Goal: Information Seeking & Learning: Learn about a topic

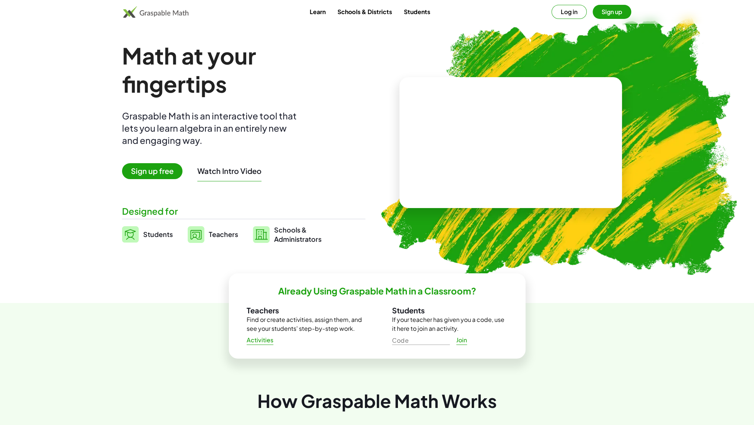
click at [494, 146] on video at bounding box center [510, 143] width 111 height 56
click at [156, 170] on span "Sign up free" at bounding box center [152, 171] width 60 height 16
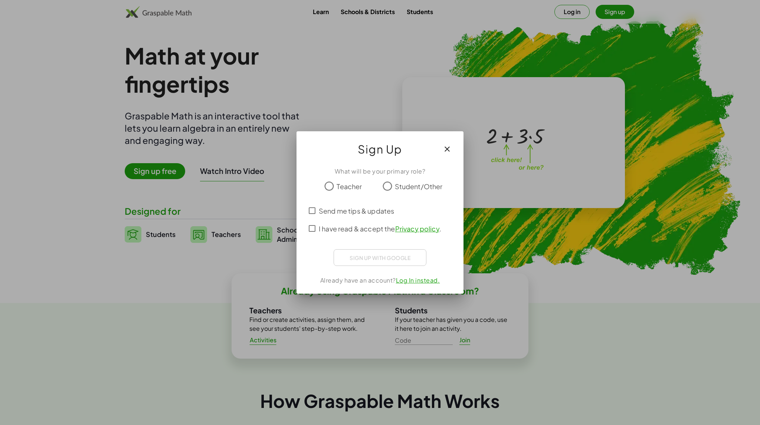
click at [347, 183] on span "Teacher" at bounding box center [348, 186] width 25 height 10
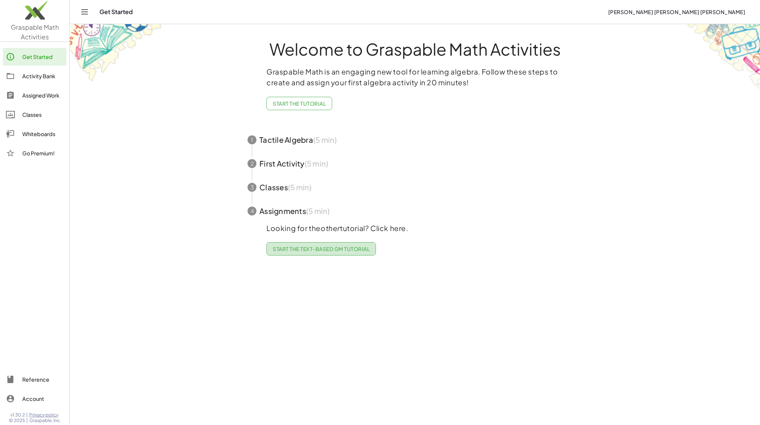
click at [309, 248] on span "Start the Text-based GM Tutorial" at bounding box center [321, 249] width 97 height 7
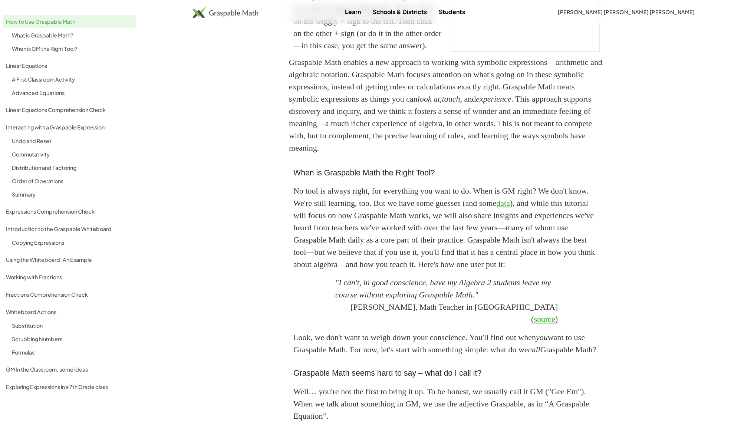
scroll to position [8, 0]
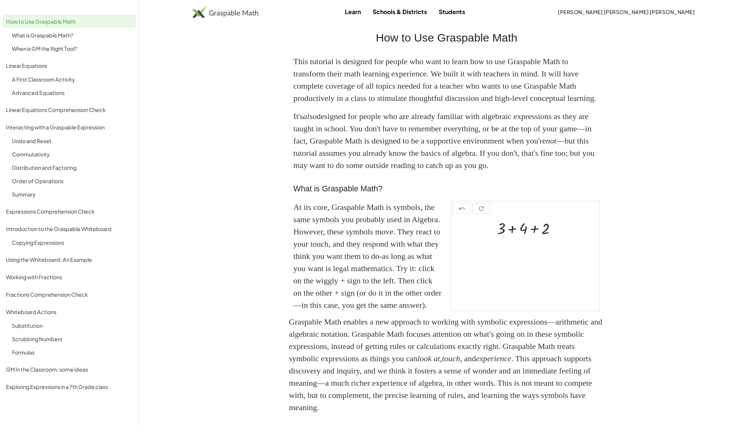
click at [637, 13] on span "[PERSON_NAME] [PERSON_NAME] [PERSON_NAME]" at bounding box center [626, 12] width 137 height 7
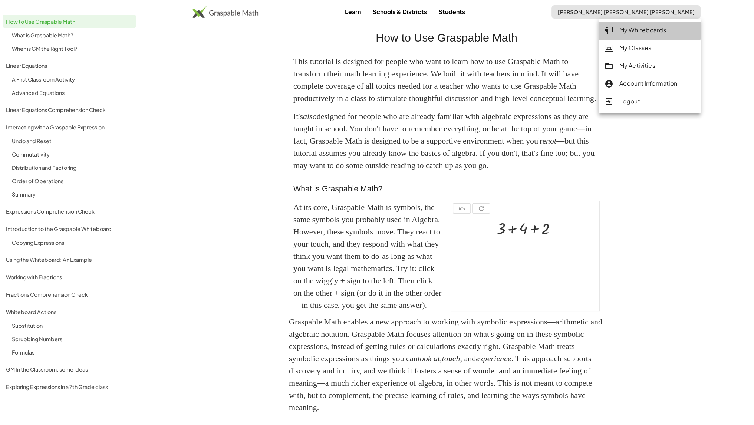
click at [637, 29] on div "My Whiteboards" at bounding box center [650, 31] width 90 height 10
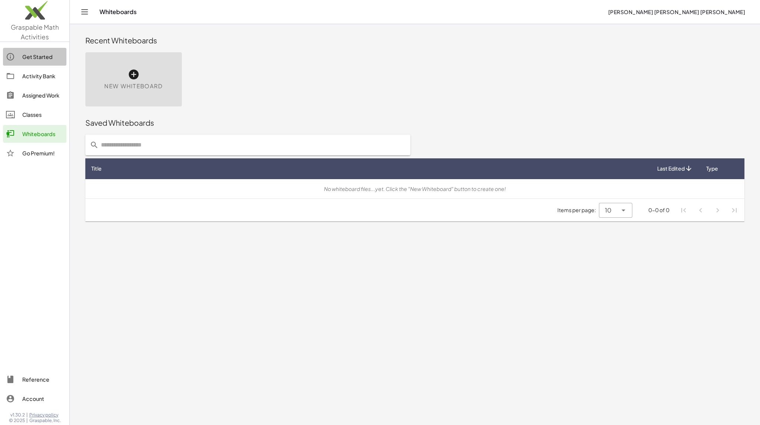
click at [30, 58] on div "Get Started" at bounding box center [42, 56] width 41 height 9
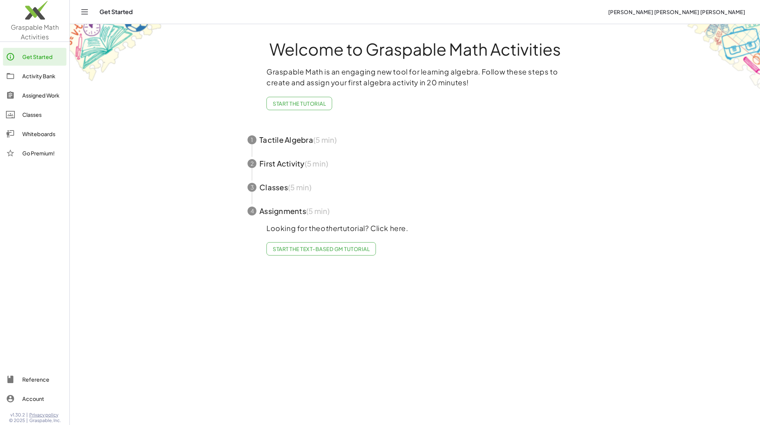
click at [285, 137] on span "button" at bounding box center [415, 140] width 352 height 24
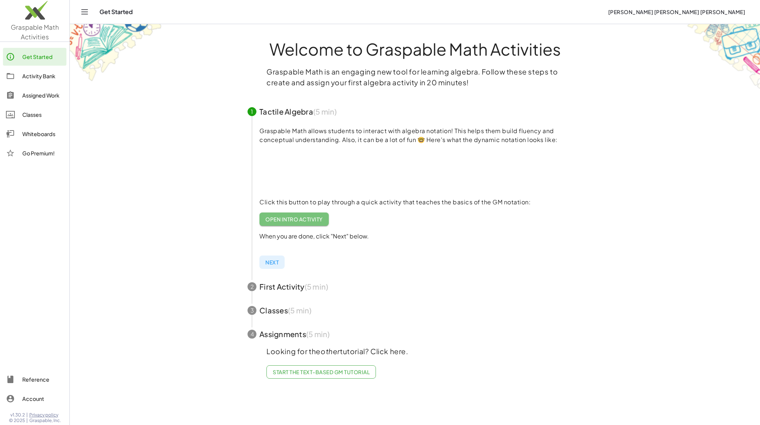
click at [297, 220] on span "Open Intro Activity" at bounding box center [293, 219] width 57 height 7
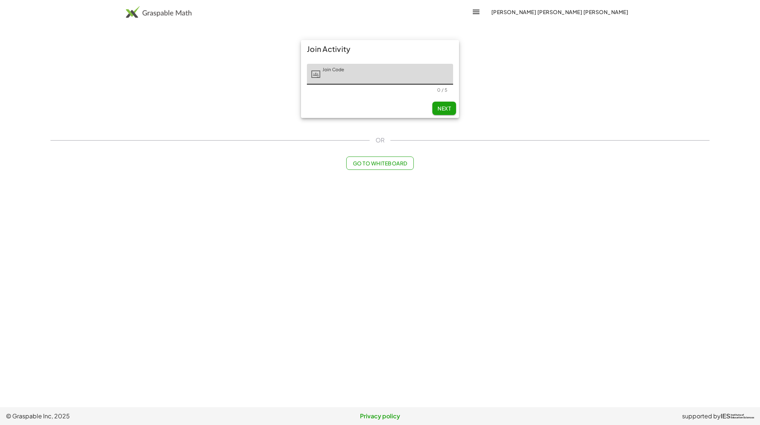
click at [384, 164] on span "Go to Whiteboard" at bounding box center [379, 163] width 55 height 7
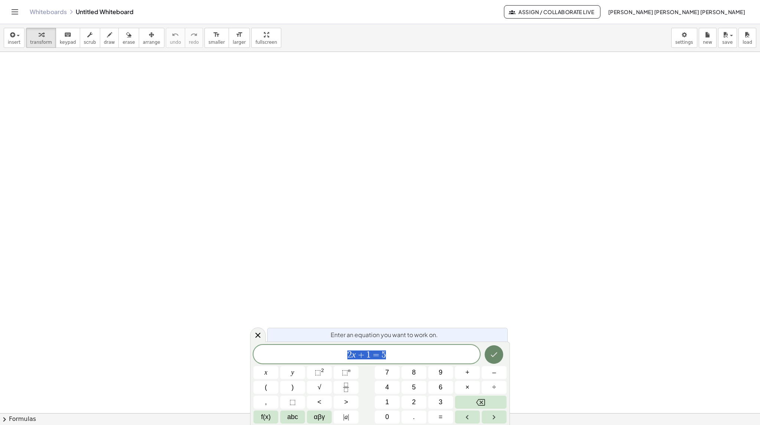
click at [498, 349] on button "Done" at bounding box center [493, 354] width 19 height 19
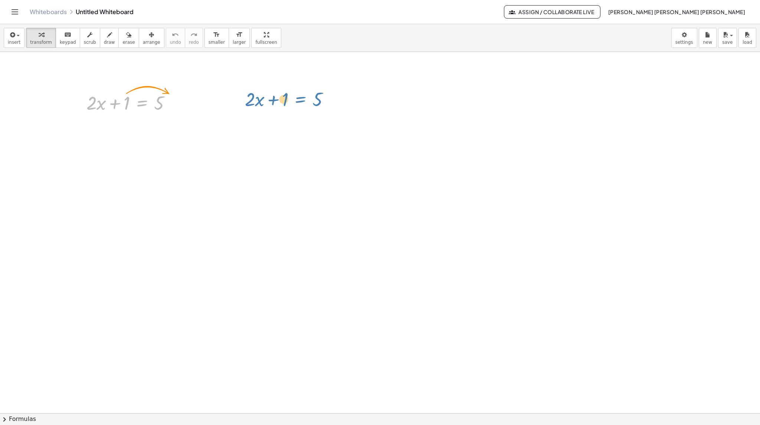
drag, startPoint x: 131, startPoint y: 100, endPoint x: 291, endPoint y: 95, distance: 160.3
drag, startPoint x: 128, startPoint y: 104, endPoint x: 192, endPoint y: 101, distance: 63.9
click at [186, 128] on div at bounding box center [131, 127] width 145 height 25
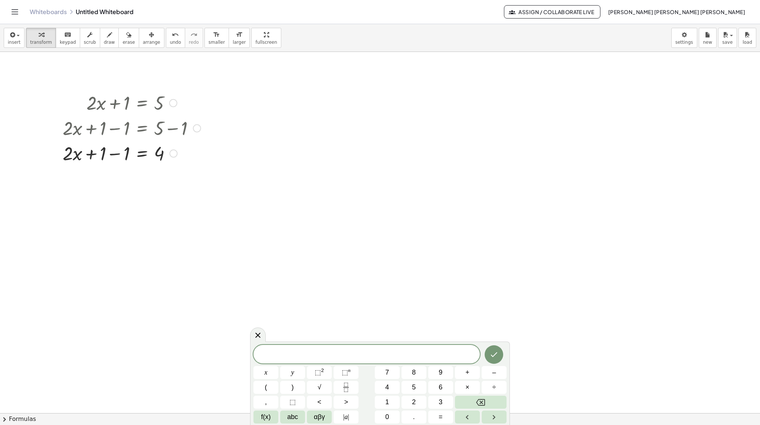
click at [128, 153] on div at bounding box center [131, 152] width 145 height 25
drag, startPoint x: 114, startPoint y: 157, endPoint x: 158, endPoint y: 177, distance: 48.3
click at [164, 187] on div at bounding box center [131, 183] width 145 height 37
click at [162, 186] on div at bounding box center [131, 183] width 145 height 37
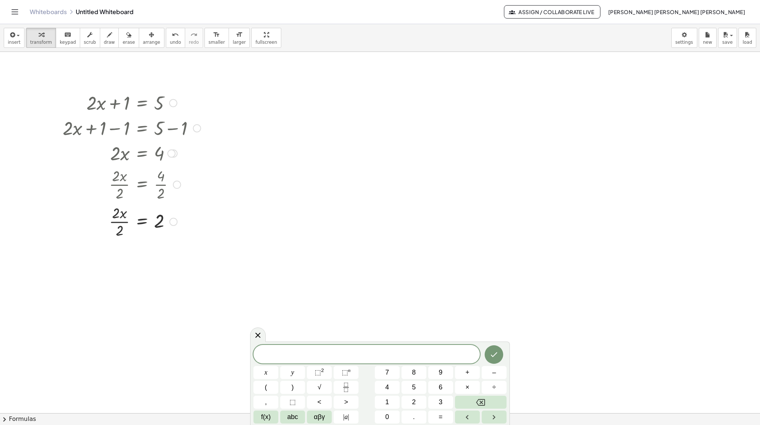
click at [124, 222] on div at bounding box center [131, 221] width 145 height 37
click at [124, 222] on div at bounding box center [131, 221] width 145 height 24
click at [686, 37] on body "Graspable Math Activities Get Started Activity Bank Assigned Work Classes White…" at bounding box center [380, 212] width 760 height 425
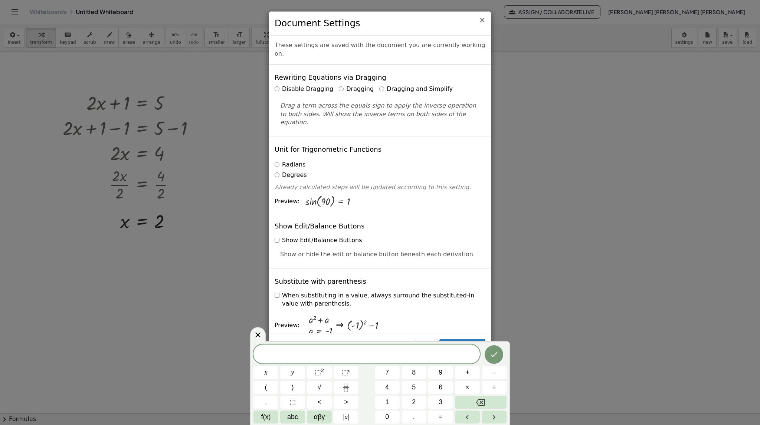
click at [485, 18] on span "×" at bounding box center [482, 20] width 7 height 9
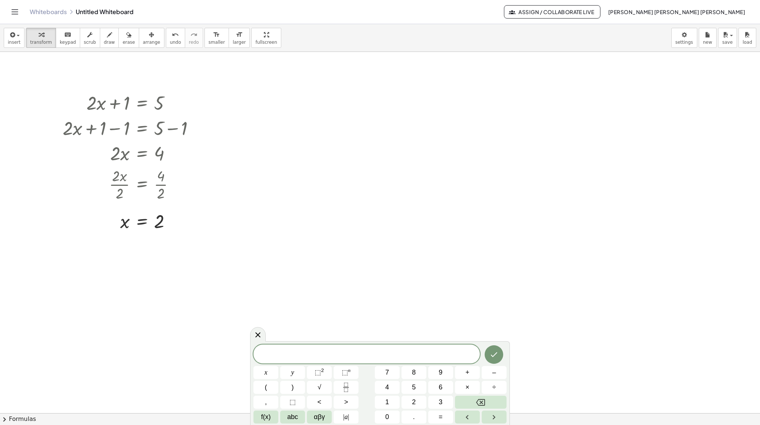
click at [275, 359] on span at bounding box center [366, 354] width 226 height 11
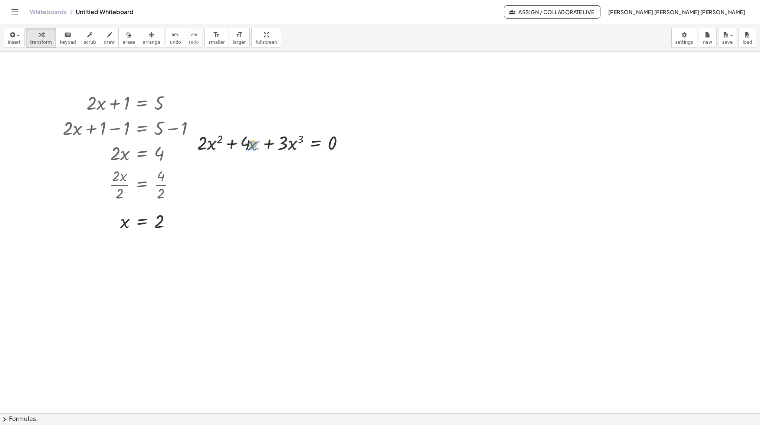
click at [251, 140] on div at bounding box center [273, 142] width 160 height 25
drag, startPoint x: 368, startPoint y: 194, endPoint x: 210, endPoint y: 149, distance: 164.6
drag, startPoint x: 214, startPoint y: 159, endPoint x: 234, endPoint y: 164, distance: 21.0
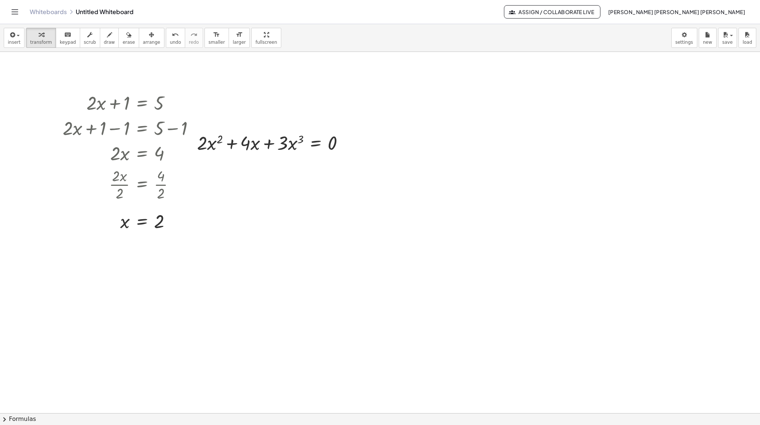
drag, startPoint x: 316, startPoint y: 154, endPoint x: 369, endPoint y: 140, distance: 54.6
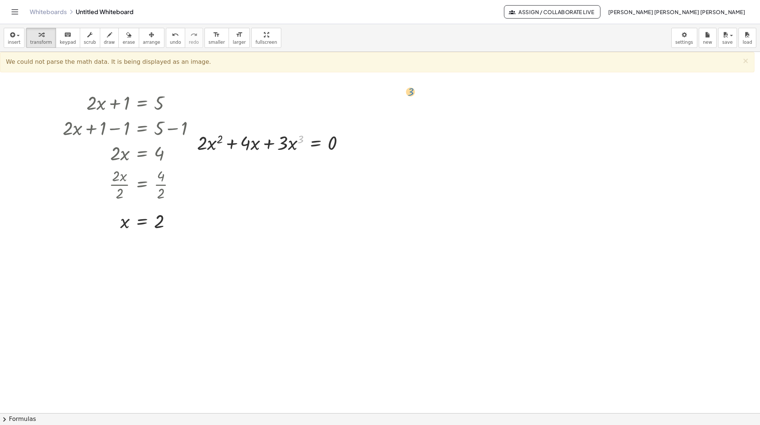
drag, startPoint x: 302, startPoint y: 140, endPoint x: 426, endPoint y: 96, distance: 131.2
drag, startPoint x: 345, startPoint y: 144, endPoint x: 536, endPoint y: 100, distance: 196.4
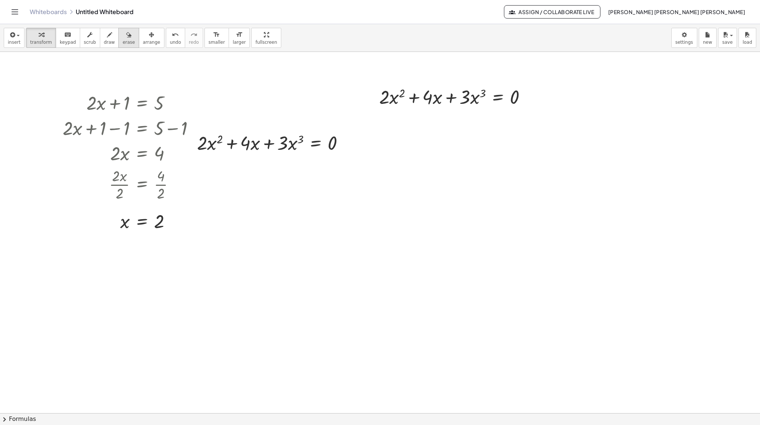
click at [118, 39] on button "erase" at bounding box center [128, 38] width 20 height 20
drag, startPoint x: 278, startPoint y: 138, endPoint x: 277, endPoint y: 155, distance: 16.3
drag, startPoint x: 321, startPoint y: 151, endPoint x: 299, endPoint y: 174, distance: 31.7
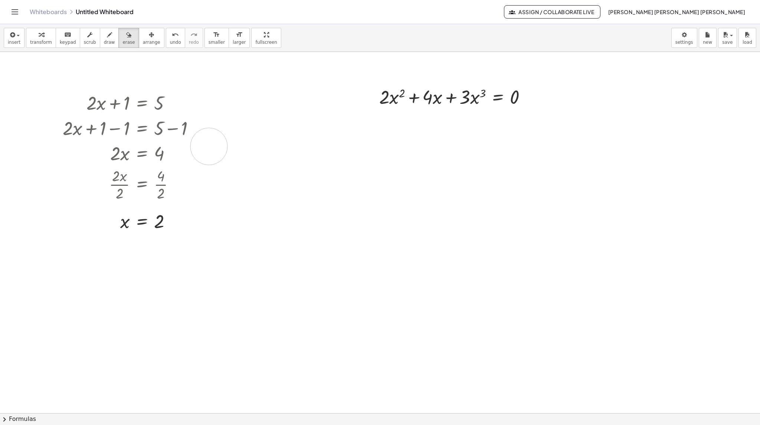
drag, startPoint x: 429, startPoint y: 148, endPoint x: 209, endPoint y: 159, distance: 220.2
drag, startPoint x: 264, startPoint y: 164, endPoint x: 263, endPoint y: 133, distance: 31.2
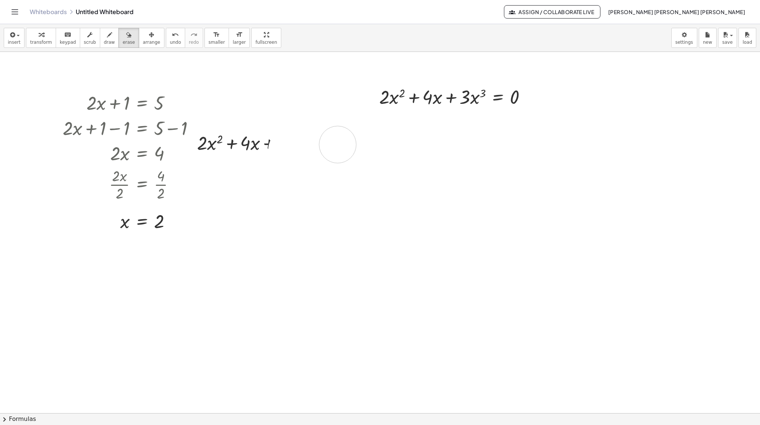
drag, startPoint x: 287, startPoint y: 149, endPoint x: 338, endPoint y: 144, distance: 51.0
click at [30, 40] on span "transform" at bounding box center [41, 42] width 22 height 5
drag, startPoint x: 304, startPoint y: 146, endPoint x: 291, endPoint y: 143, distance: 13.7
drag, startPoint x: 291, startPoint y: 143, endPoint x: 250, endPoint y: 171, distance: 49.1
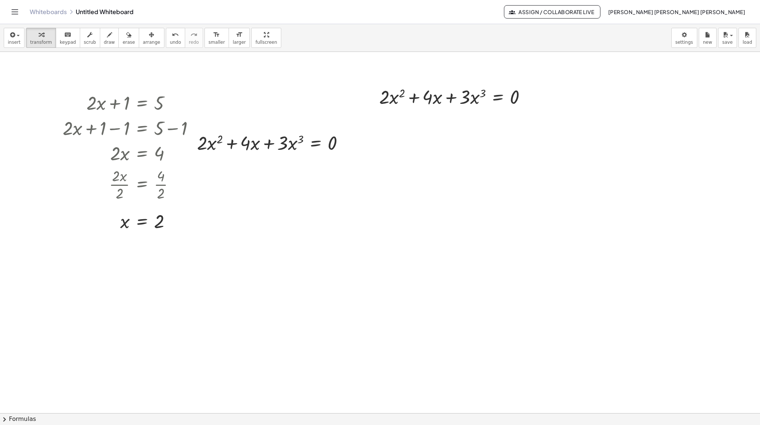
drag, startPoint x: 482, startPoint y: 109, endPoint x: 530, endPoint y: 116, distance: 48.0
drag, startPoint x: 530, startPoint y: 99, endPoint x: 442, endPoint y: 290, distance: 209.5
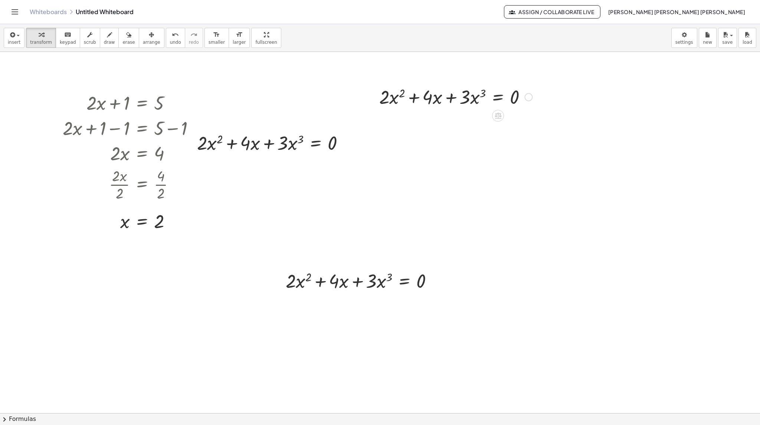
click at [526, 98] on div at bounding box center [528, 97] width 8 height 8
click at [527, 98] on div "Transform line Copy line as LaTeX Copy derivation as LaTeX Expand new lines: On" at bounding box center [528, 97] width 8 height 8
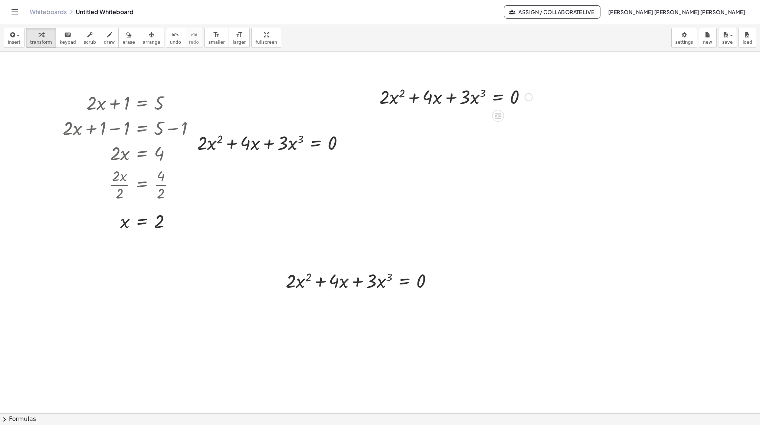
click at [494, 91] on div at bounding box center [455, 96] width 160 height 25
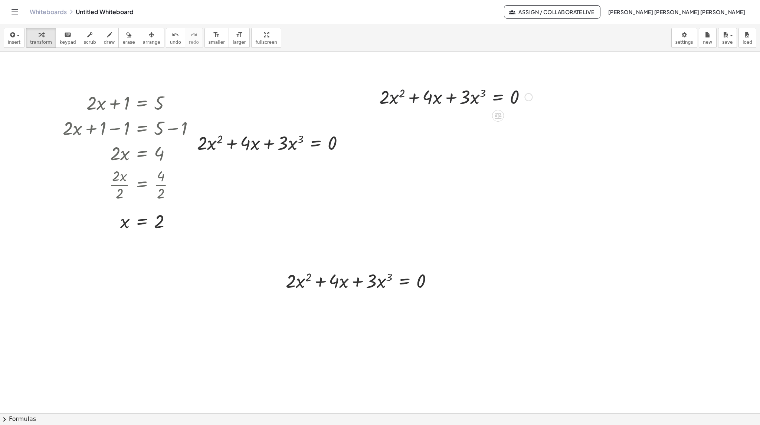
click at [477, 105] on div at bounding box center [455, 96] width 160 height 25
click at [368, 275] on div at bounding box center [362, 280] width 160 height 25
click at [372, 277] on div at bounding box center [362, 280] width 160 height 25
click at [383, 288] on div at bounding box center [362, 280] width 160 height 25
click at [126, 35] on icon "button" at bounding box center [128, 34] width 5 height 9
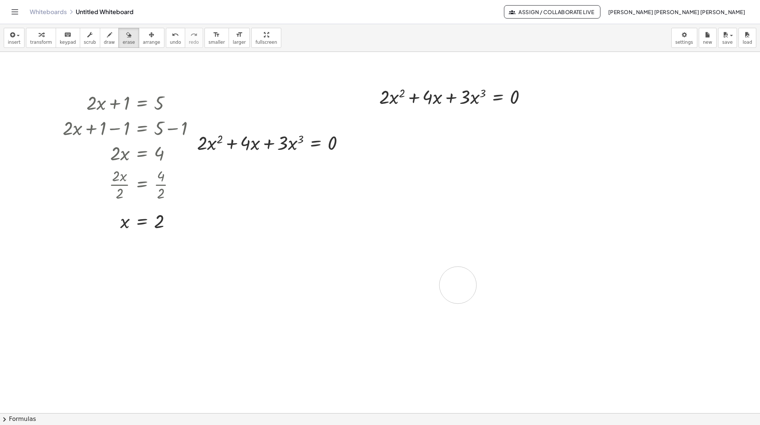
drag, startPoint x: 260, startPoint y: 277, endPoint x: 458, endPoint y: 285, distance: 197.5
click at [143, 42] on span "arrange" at bounding box center [151, 42] width 17 height 5
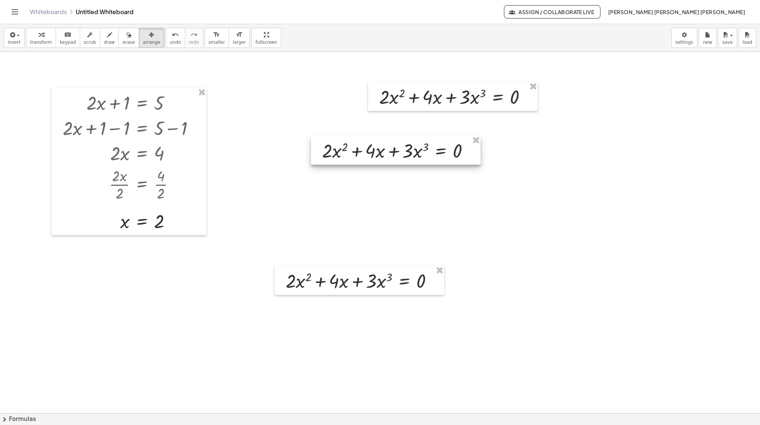
drag, startPoint x: 302, startPoint y: 147, endPoint x: 432, endPoint y: 177, distance: 132.9
click at [432, 165] on div at bounding box center [396, 150] width 170 height 29
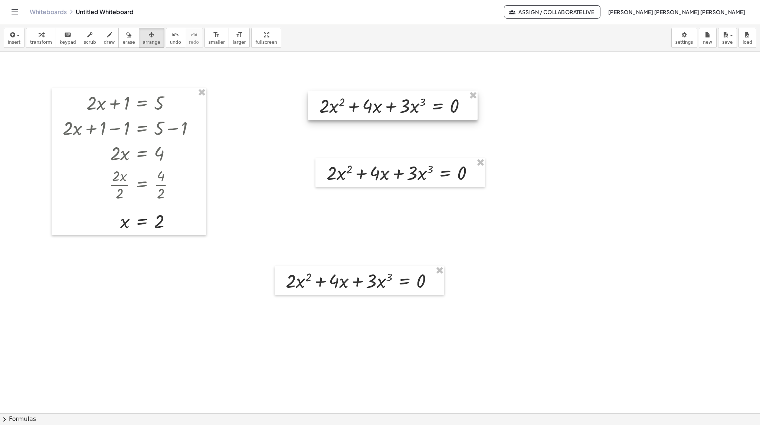
drag, startPoint x: 473, startPoint y: 104, endPoint x: 449, endPoint y: 110, distance: 25.1
click at [416, 113] on div at bounding box center [393, 105] width 170 height 29
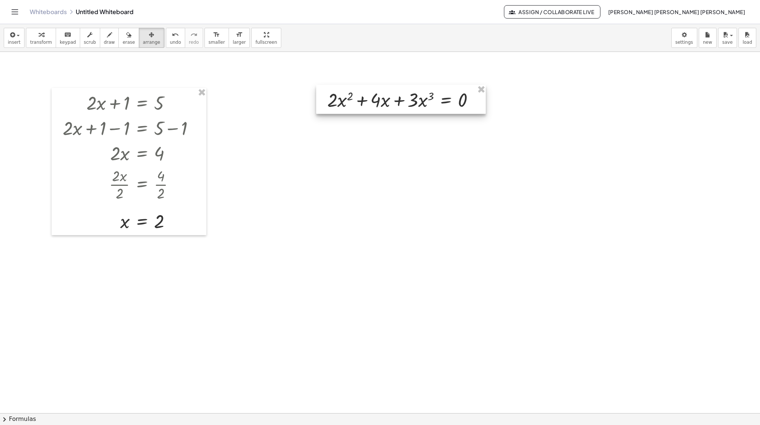
drag, startPoint x: 386, startPoint y: 271, endPoint x: 427, endPoint y: 90, distance: 185.7
click at [427, 90] on div at bounding box center [401, 99] width 170 height 29
click at [30, 36] on div "button" at bounding box center [41, 34] width 22 height 9
click at [340, 101] on div at bounding box center [403, 99] width 160 height 25
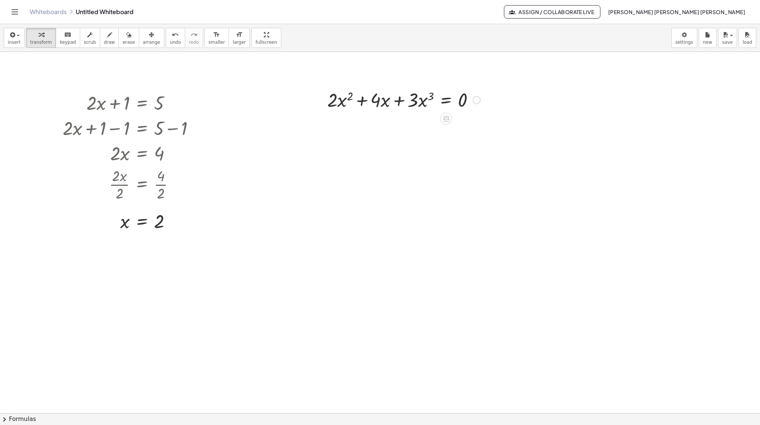
drag, startPoint x: 357, startPoint y: 101, endPoint x: 365, endPoint y: 101, distance: 7.4
click at [358, 101] on div at bounding box center [403, 99] width 160 height 25
click at [373, 101] on div at bounding box center [403, 99] width 160 height 25
click at [417, 103] on div at bounding box center [403, 99] width 160 height 25
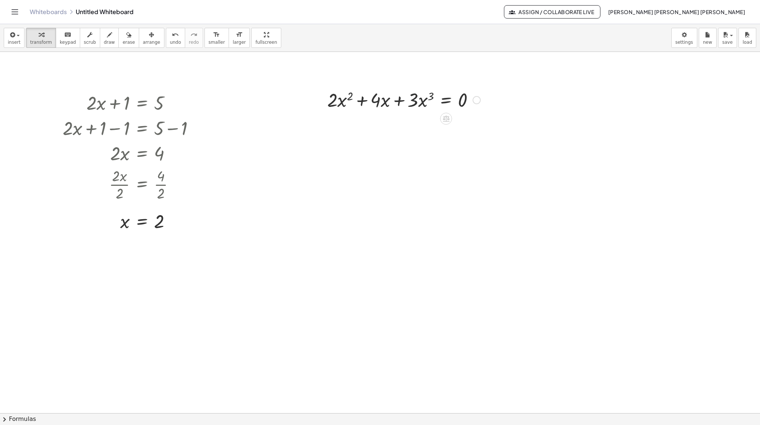
click at [417, 103] on div at bounding box center [403, 99] width 160 height 25
drag, startPoint x: 453, startPoint y: 103, endPoint x: 436, endPoint y: 108, distance: 16.9
click at [449, 104] on div at bounding box center [403, 99] width 160 height 25
drag, startPoint x: 414, startPoint y: 107, endPoint x: 404, endPoint y: 129, distance: 24.6
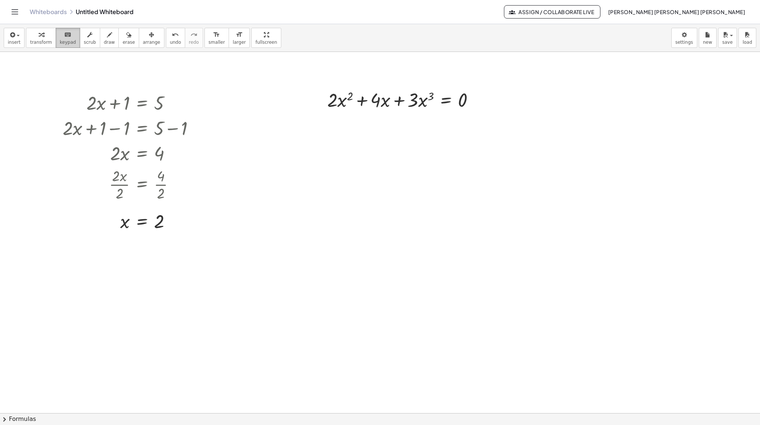
click at [68, 47] on button "keyboard keypad" at bounding box center [68, 38] width 24 height 20
click at [31, 32] on div "button" at bounding box center [41, 34] width 22 height 9
click at [19, 39] on button "insert" at bounding box center [14, 38] width 21 height 20
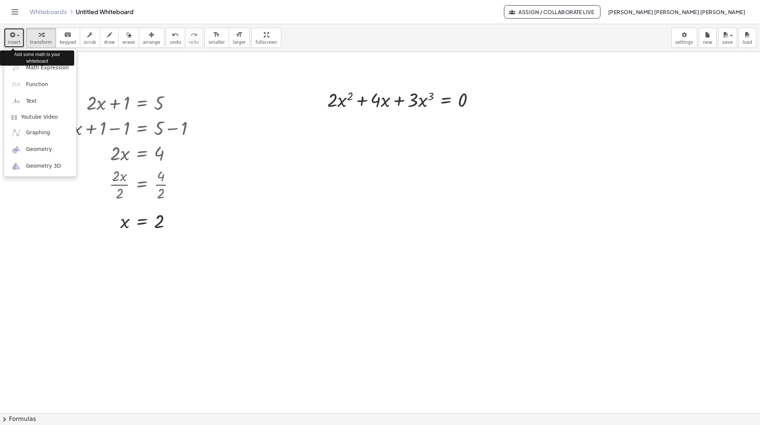
click at [19, 39] on button "insert" at bounding box center [14, 38] width 21 height 20
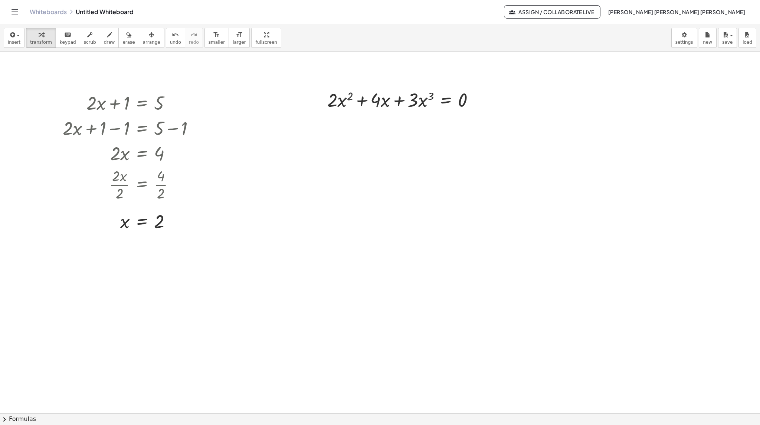
drag, startPoint x: 447, startPoint y: 299, endPoint x: 422, endPoint y: 134, distance: 166.9
click at [149, 34] on icon "button" at bounding box center [151, 34] width 5 height 9
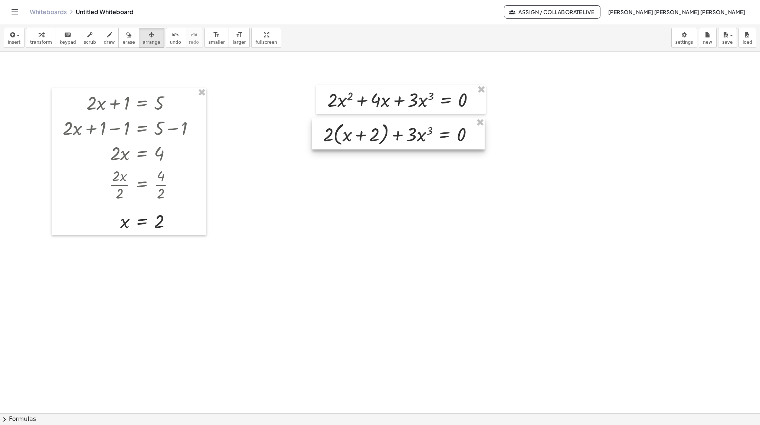
drag, startPoint x: 441, startPoint y: 293, endPoint x: 394, endPoint y: 134, distance: 165.4
click at [394, 134] on div at bounding box center [398, 134] width 172 height 32
click at [39, 37] on icon "button" at bounding box center [41, 34] width 5 height 9
click at [420, 140] on div at bounding box center [400, 134] width 163 height 28
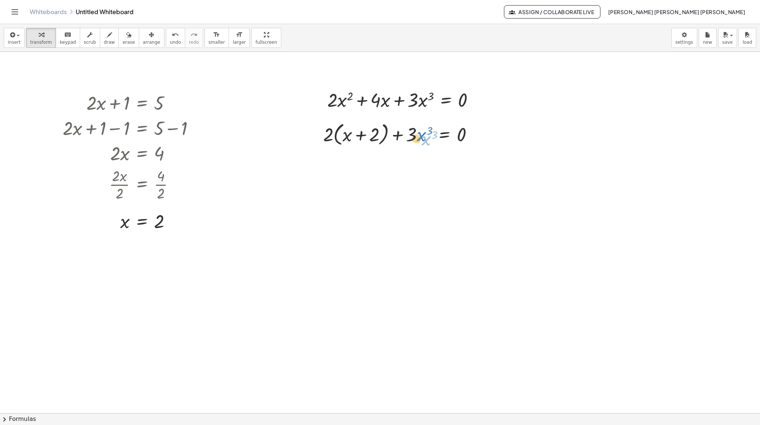
click at [406, 139] on div at bounding box center [400, 134] width 163 height 28
drag, startPoint x: 410, startPoint y: 146, endPoint x: 409, endPoint y: 130, distance: 15.6
drag, startPoint x: 407, startPoint y: 127, endPoint x: 429, endPoint y: 150, distance: 31.7
drag, startPoint x: 429, startPoint y: 150, endPoint x: 404, endPoint y: 126, distance: 34.6
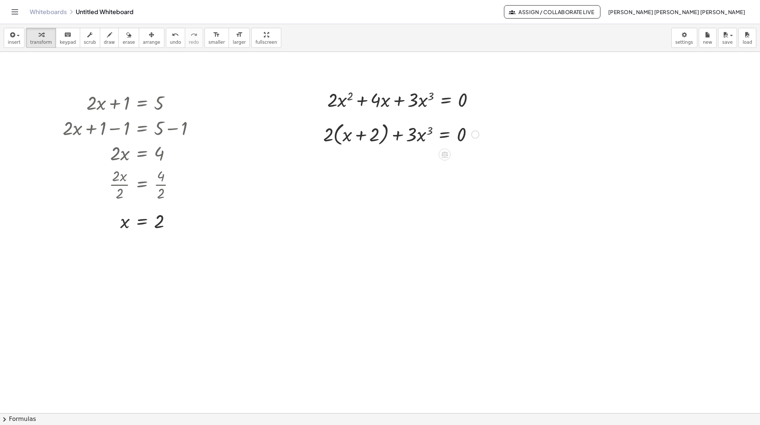
drag, startPoint x: 415, startPoint y: 135, endPoint x: 497, endPoint y: 135, distance: 82.0
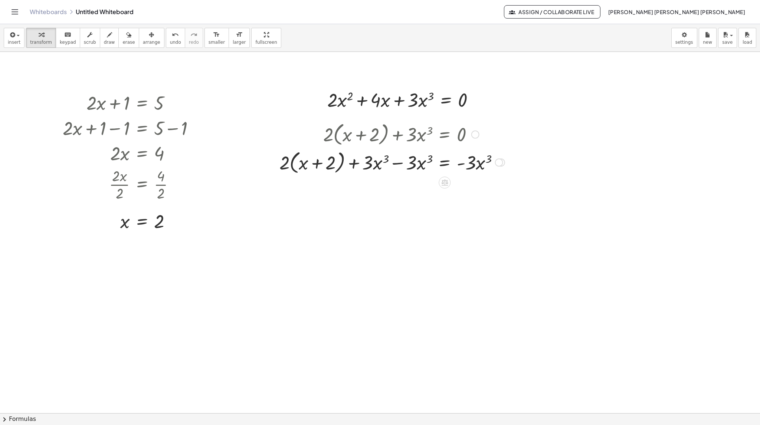
click at [413, 165] on div at bounding box center [392, 162] width 233 height 28
click at [470, 171] on div at bounding box center [392, 162] width 233 height 28
click at [415, 160] on div at bounding box center [392, 162] width 233 height 28
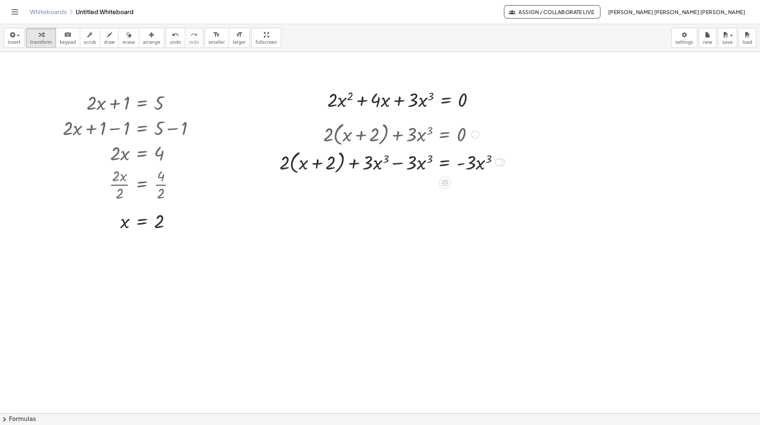
click at [415, 160] on div at bounding box center [392, 162] width 233 height 28
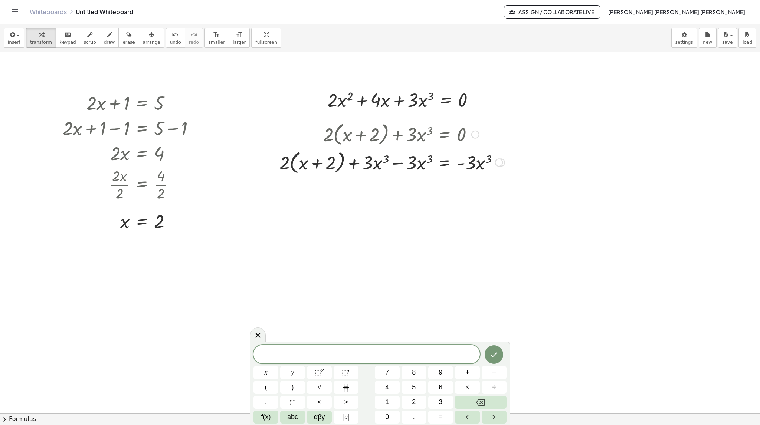
click at [406, 163] on div at bounding box center [392, 162] width 233 height 28
click at [412, 166] on div at bounding box center [392, 162] width 233 height 28
click at [413, 167] on div at bounding box center [392, 162] width 233 height 28
click at [414, 167] on div at bounding box center [392, 162] width 233 height 28
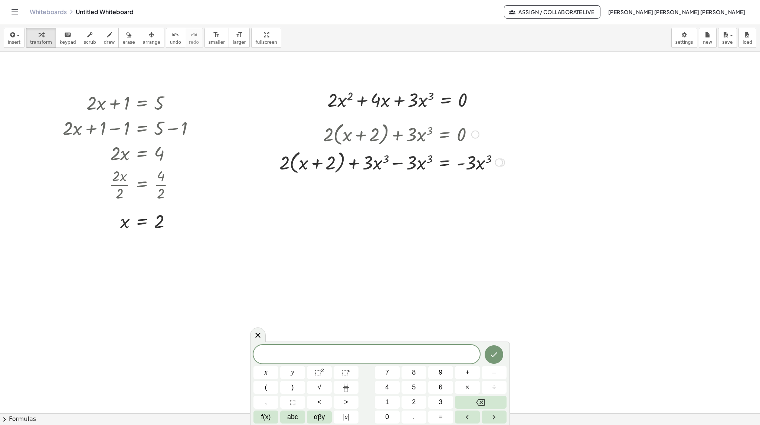
click at [414, 167] on div at bounding box center [392, 162] width 233 height 28
click at [464, 169] on div at bounding box center [392, 162] width 233 height 28
click at [492, 162] on div at bounding box center [392, 162] width 233 height 28
click at [42, 40] on span "transform" at bounding box center [41, 42] width 22 height 5
click at [377, 164] on div at bounding box center [392, 162] width 233 height 28
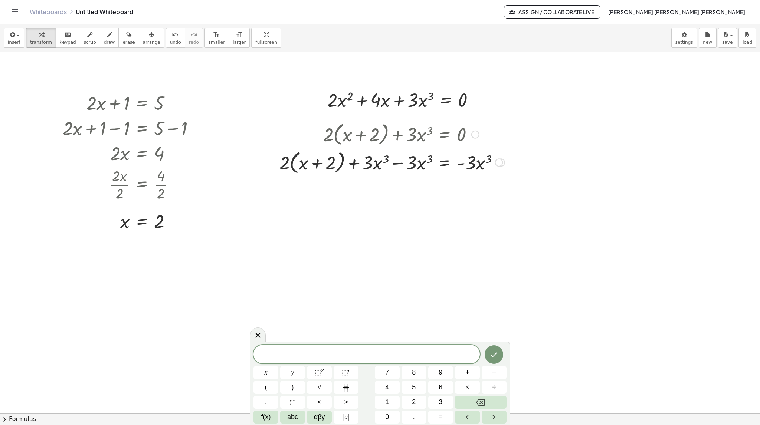
click at [377, 164] on div at bounding box center [392, 162] width 233 height 28
click at [404, 168] on div at bounding box center [392, 162] width 233 height 28
click at [416, 160] on div at bounding box center [413, 162] width 189 height 28
click at [369, 191] on div at bounding box center [392, 190] width 233 height 28
drag, startPoint x: 369, startPoint y: 191, endPoint x: 469, endPoint y: 207, distance: 100.4
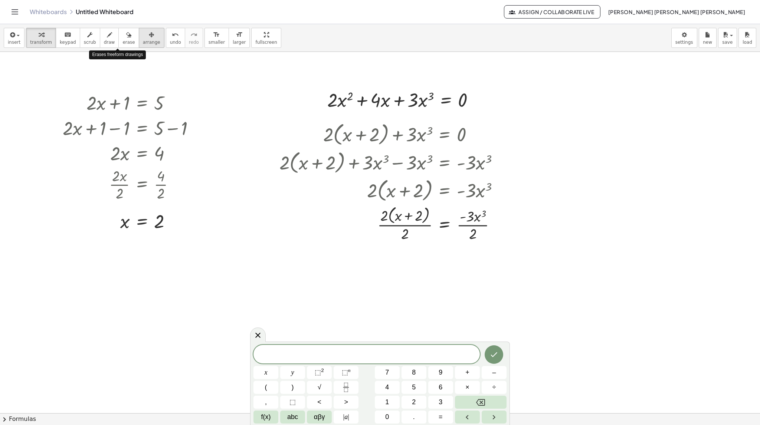
click at [139, 41] on button "arrange" at bounding box center [152, 38] width 26 height 20
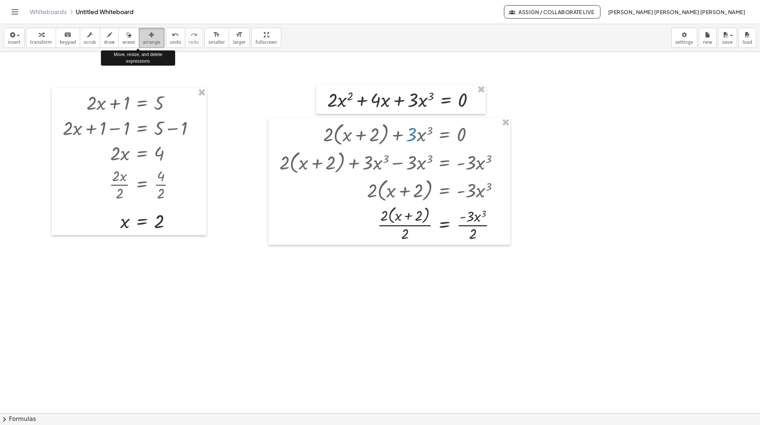
click at [143, 40] on span "arrange" at bounding box center [151, 42] width 17 height 5
click at [45, 38] on div "button" at bounding box center [41, 34] width 22 height 9
drag, startPoint x: 463, startPoint y: 220, endPoint x: 446, endPoint y: 226, distance: 18.4
click at [413, 242] on div at bounding box center [392, 223] width 233 height 39
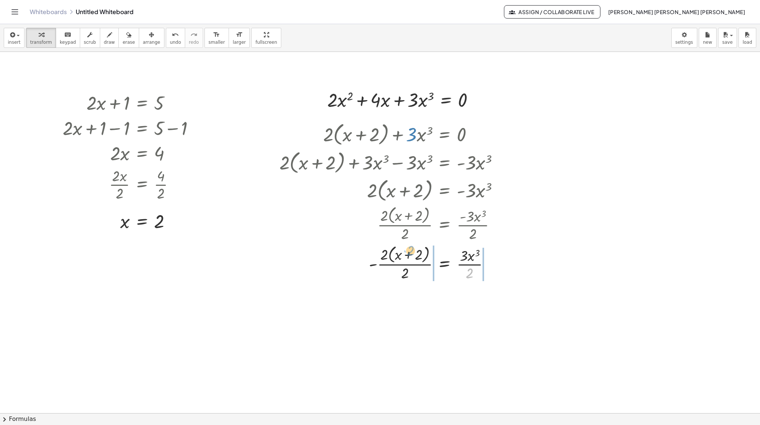
drag, startPoint x: 471, startPoint y: 273, endPoint x: 411, endPoint y: 256, distance: 61.9
click at [411, 256] on div at bounding box center [392, 262] width 233 height 39
click at [430, 306] on div at bounding box center [395, 301] width 238 height 39
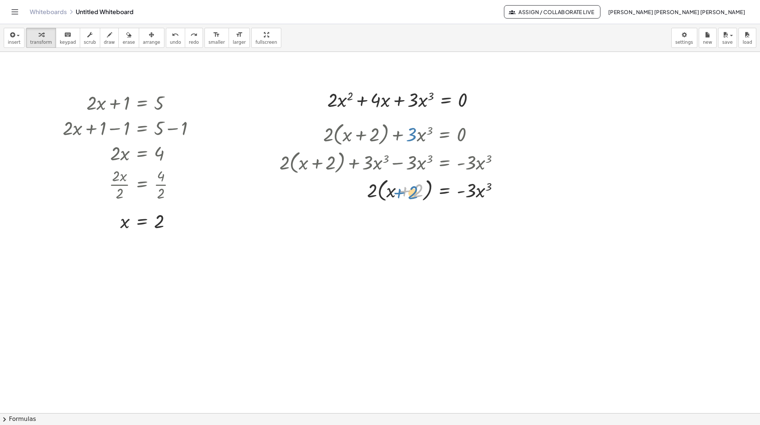
click at [414, 197] on div at bounding box center [392, 190] width 233 height 28
drag, startPoint x: 426, startPoint y: 207, endPoint x: 372, endPoint y: 184, distance: 58.2
drag, startPoint x: 380, startPoint y: 188, endPoint x: 453, endPoint y: 214, distance: 77.2
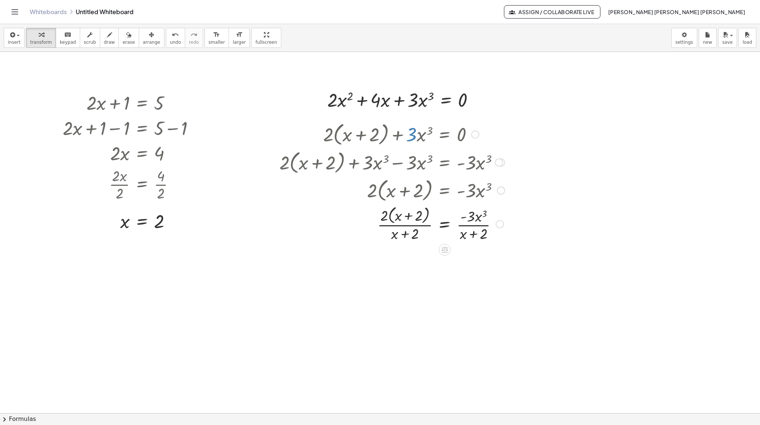
click at [461, 229] on div at bounding box center [392, 223] width 233 height 39
click at [467, 227] on div at bounding box center [392, 223] width 233 height 39
click at [472, 233] on div at bounding box center [392, 223] width 233 height 39
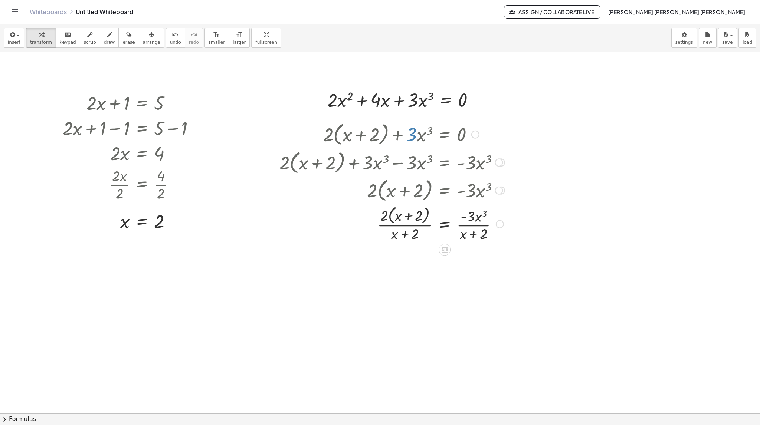
click at [398, 233] on div at bounding box center [392, 223] width 233 height 39
click at [402, 220] on div at bounding box center [392, 223] width 233 height 39
click at [404, 218] on div at bounding box center [392, 223] width 233 height 39
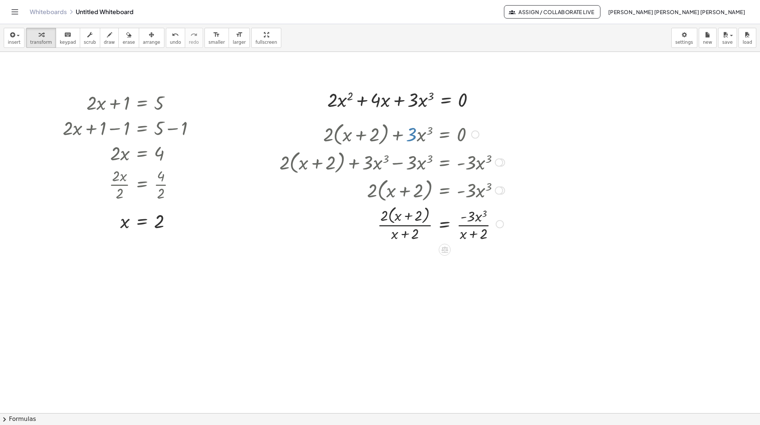
click at [404, 218] on div at bounding box center [392, 223] width 233 height 39
click at [402, 235] on div at bounding box center [392, 223] width 233 height 39
click at [389, 239] on div at bounding box center [392, 223] width 233 height 39
click at [431, 230] on div at bounding box center [392, 223] width 233 height 39
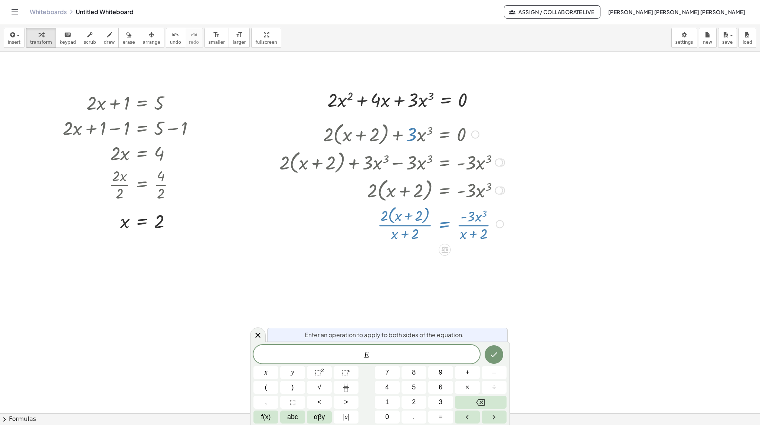
click at [418, 233] on div at bounding box center [392, 223] width 233 height 39
click at [400, 217] on div at bounding box center [392, 223] width 233 height 39
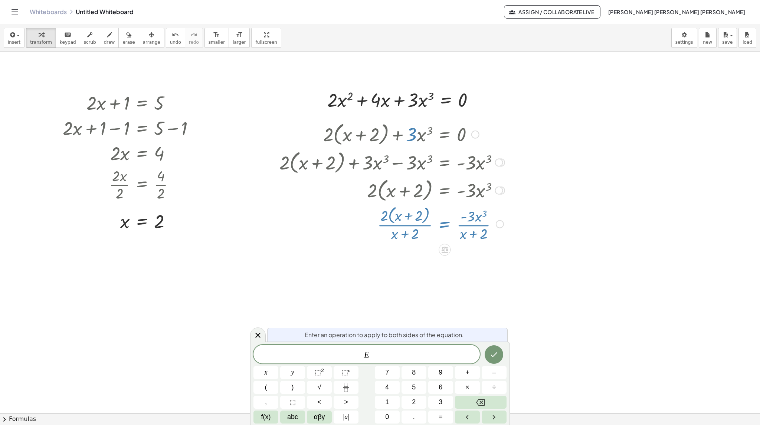
click at [400, 217] on div at bounding box center [392, 223] width 233 height 39
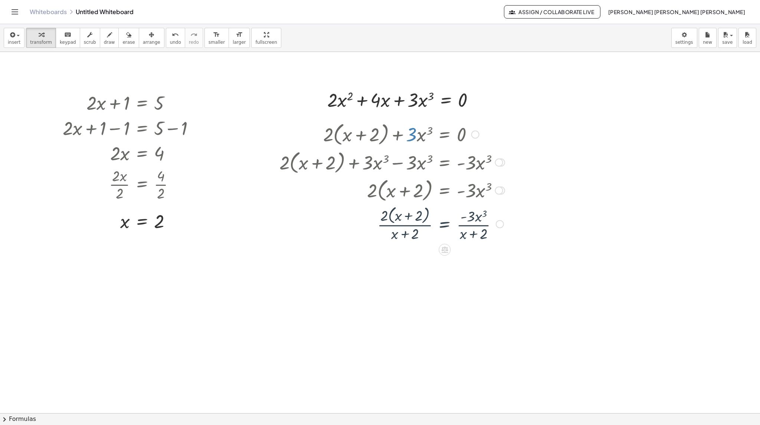
click at [311, 244] on div "+ · 2 · ( + x + 2 ) + · 3 · x 3 = 0 + · 2 · ( + x + 2 ) + · 3 · x 3 − · 3 · x 3…" at bounding box center [389, 181] width 242 height 127
click at [395, 240] on div at bounding box center [392, 223] width 233 height 39
click at [395, 236] on div at bounding box center [392, 223] width 233 height 39
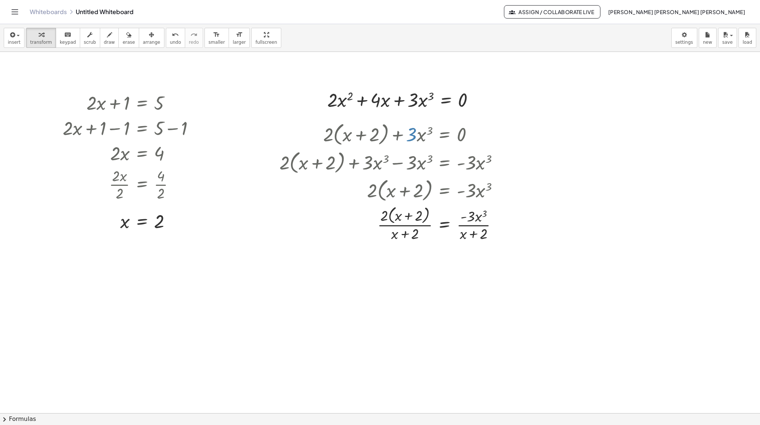
drag, startPoint x: 533, startPoint y: 269, endPoint x: 321, endPoint y: 106, distance: 268.0
click at [387, 221] on div at bounding box center [392, 223] width 233 height 39
